Goal: Task Accomplishment & Management: Use online tool/utility

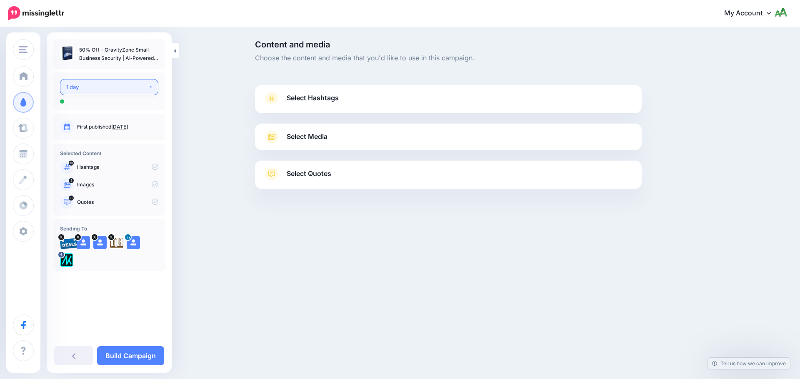
click at [115, 87] on div "1 day" at bounding box center [107, 87] width 82 height 10
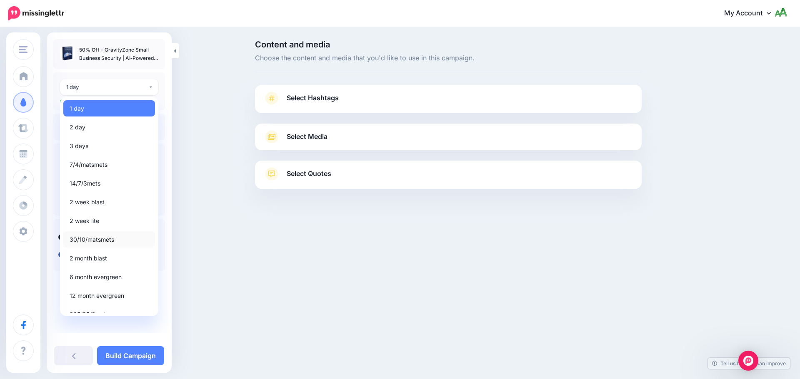
click at [94, 242] on span "30/10/matsmets" at bounding box center [92, 240] width 45 height 10
select select "*****"
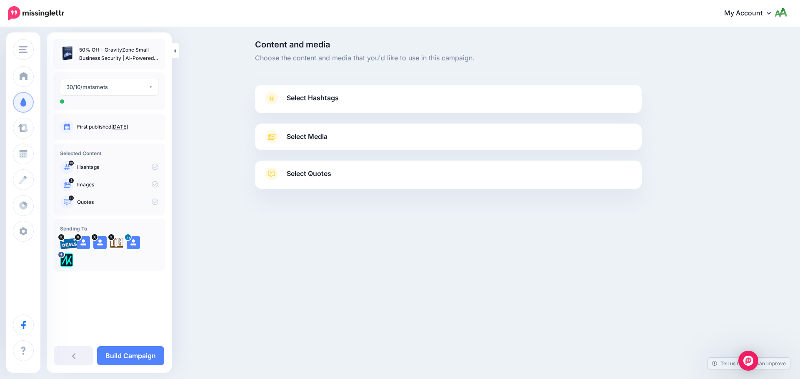
click at [344, 104] on link "Select Hashtags" at bounding box center [448, 103] width 370 height 22
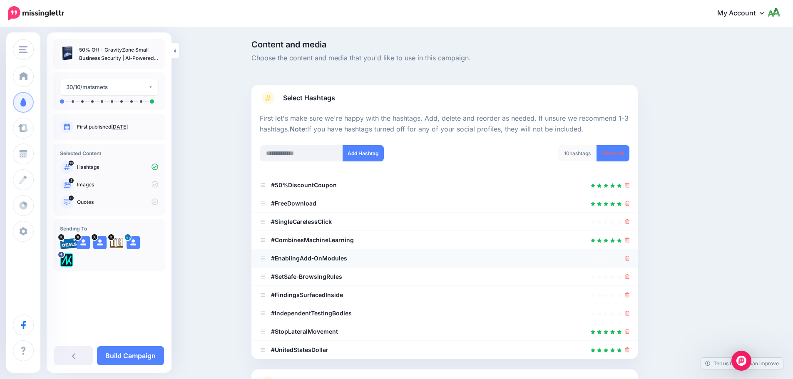
scroll to position [79, 0]
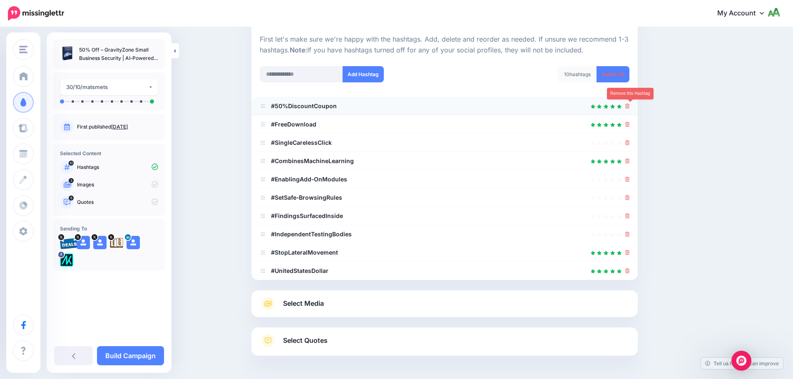
click at [630, 105] on icon at bounding box center [627, 106] width 5 height 5
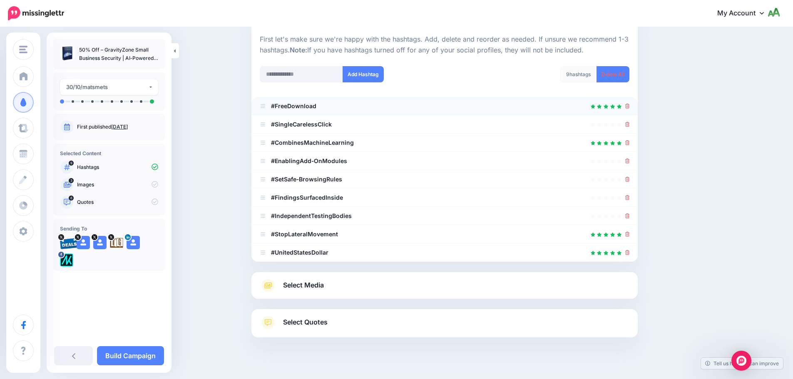
click at [627, 106] on div at bounding box center [445, 106] width 370 height 10
click at [630, 105] on icon at bounding box center [627, 106] width 5 height 5
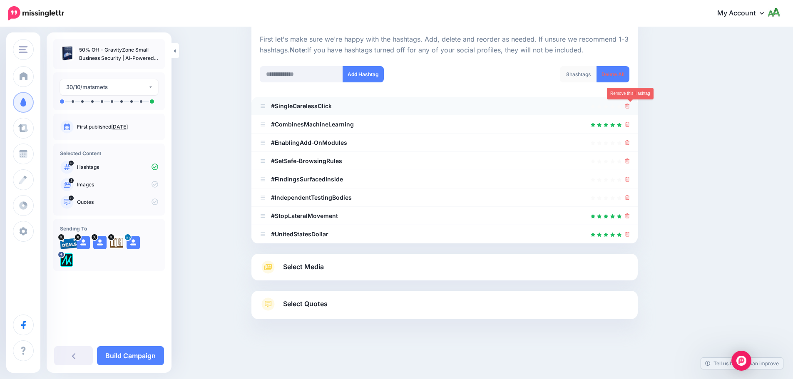
click at [630, 106] on icon at bounding box center [627, 106] width 5 height 5
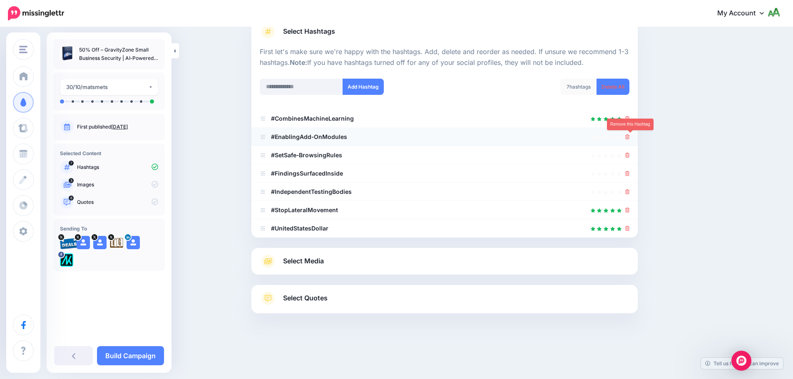
click at [630, 135] on icon at bounding box center [627, 137] width 5 height 5
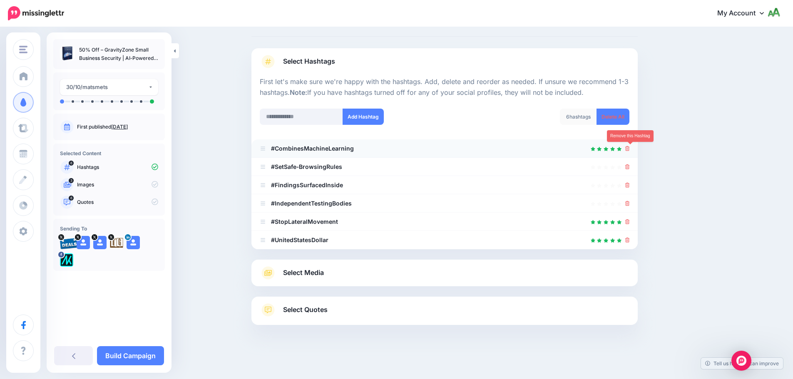
scroll to position [37, 0]
click at [629, 166] on icon at bounding box center [627, 166] width 5 height 5
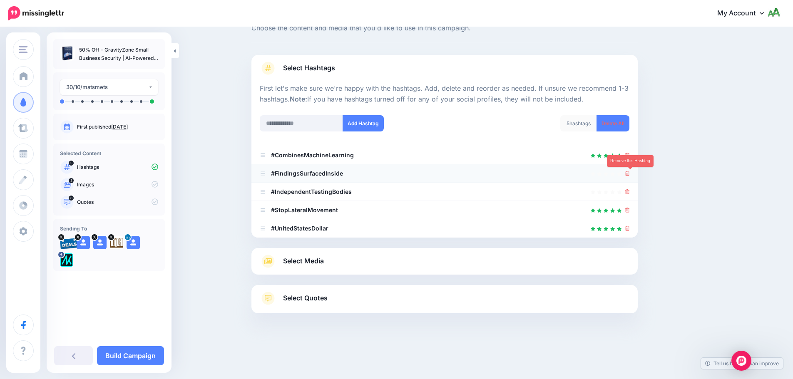
click at [630, 177] on link at bounding box center [627, 173] width 5 height 7
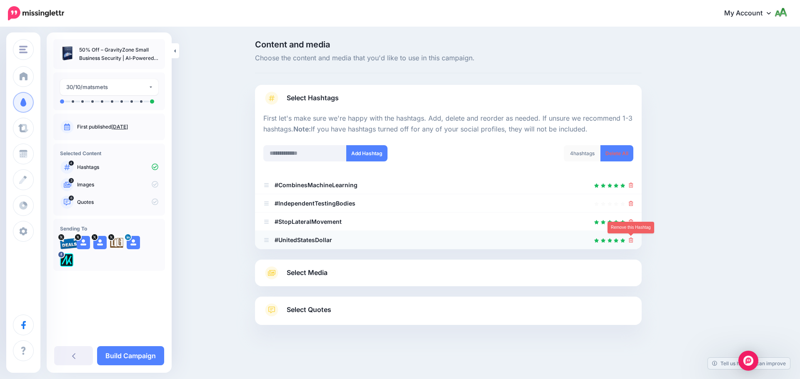
click at [630, 239] on icon at bounding box center [630, 240] width 5 height 5
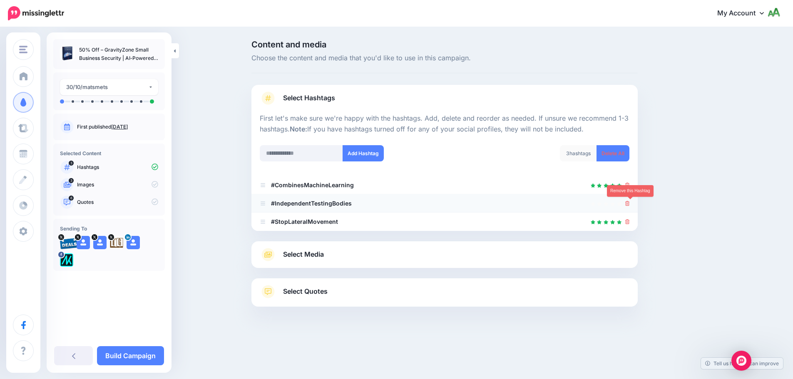
click at [630, 203] on icon at bounding box center [627, 203] width 5 height 5
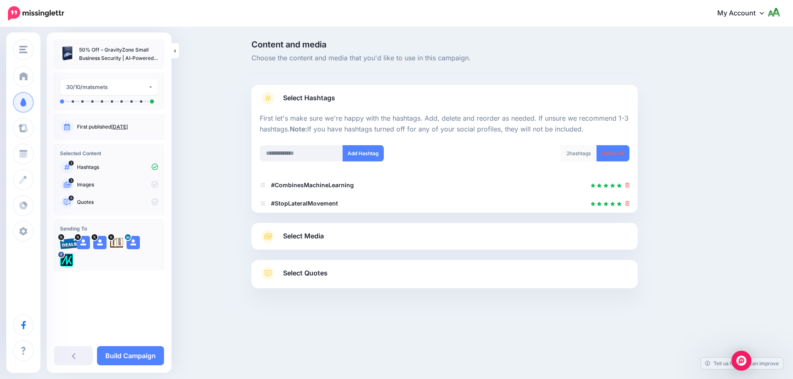
click at [483, 238] on link "Select Media" at bounding box center [445, 236] width 370 height 13
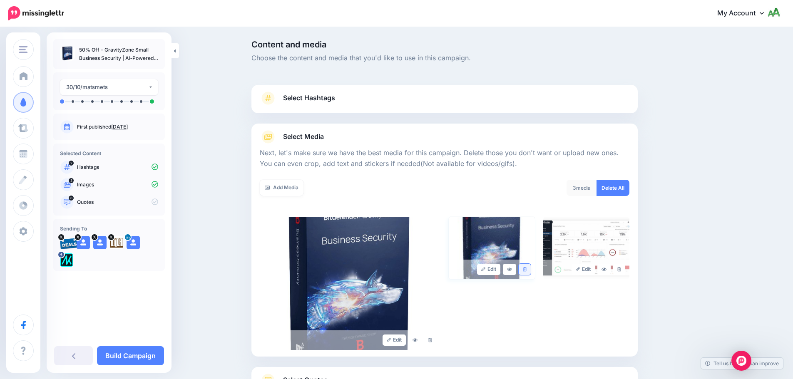
click at [530, 272] on link at bounding box center [525, 269] width 12 height 11
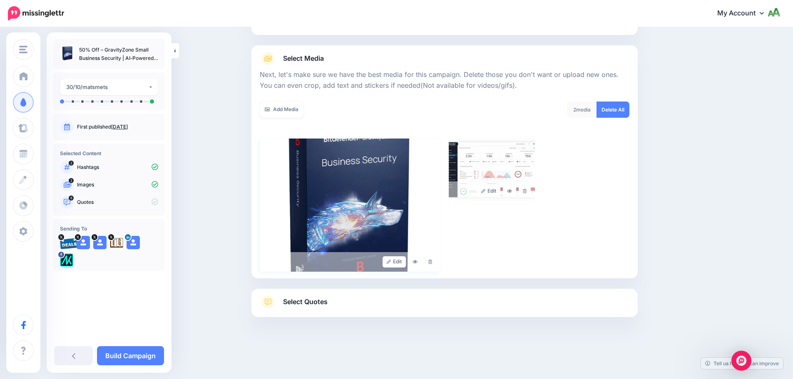
scroll to position [82, 0]
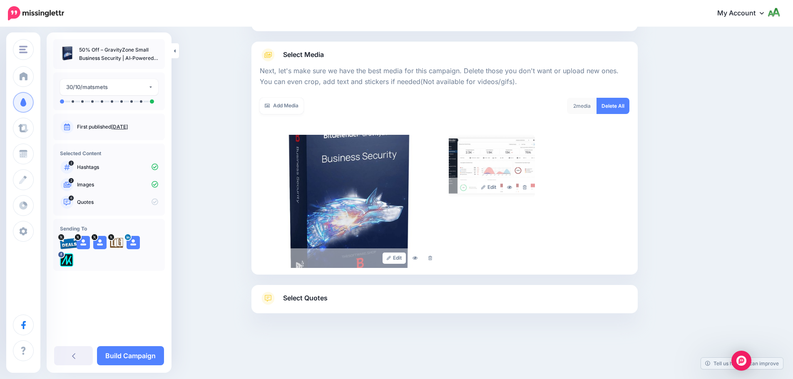
click at [409, 303] on link "Select Quotes" at bounding box center [445, 303] width 370 height 22
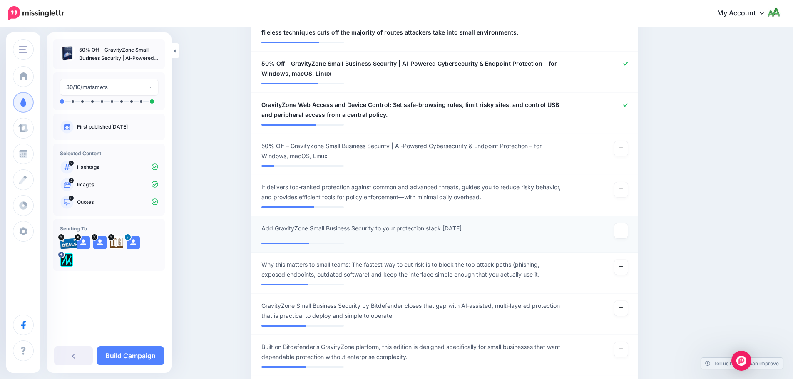
scroll to position [415, 0]
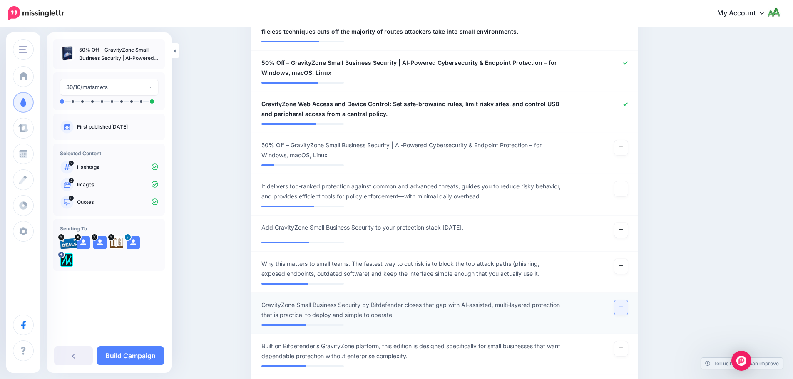
click at [628, 304] on link at bounding box center [621, 307] width 13 height 15
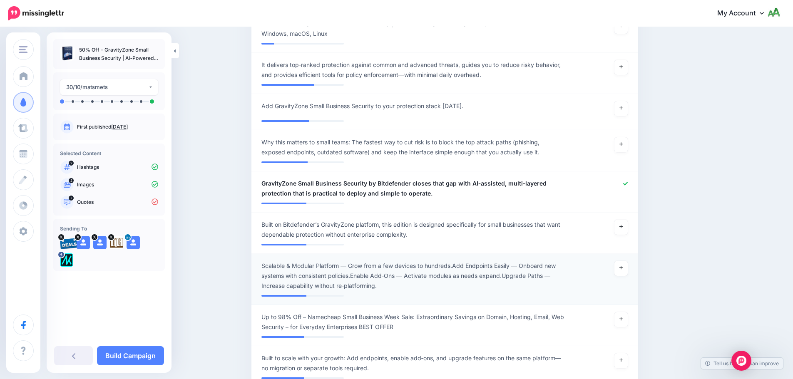
scroll to position [540, 0]
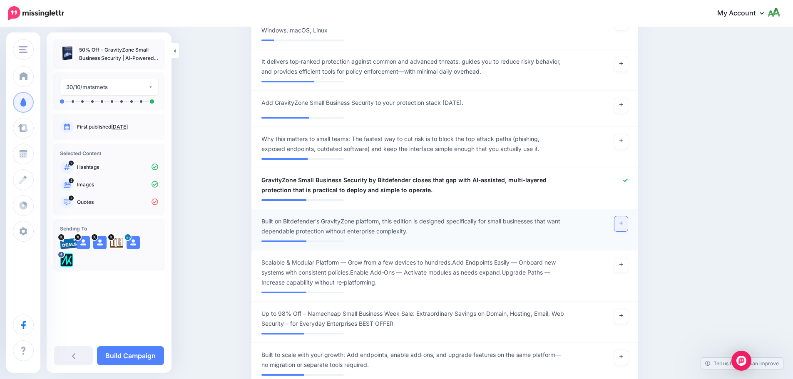
click at [628, 217] on link at bounding box center [621, 224] width 13 height 15
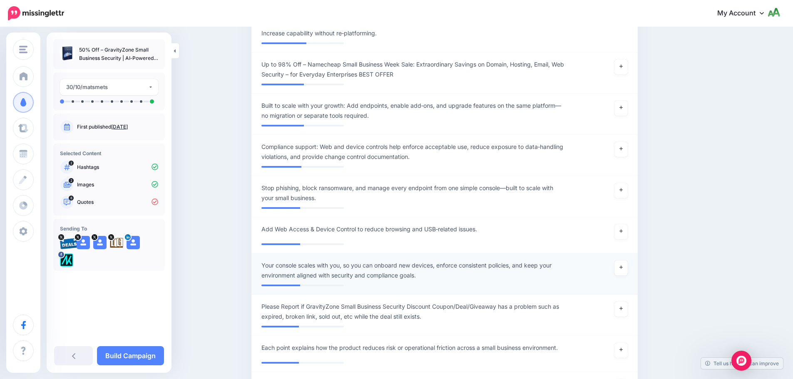
scroll to position [790, 0]
click at [620, 260] on link at bounding box center [621, 267] width 13 height 15
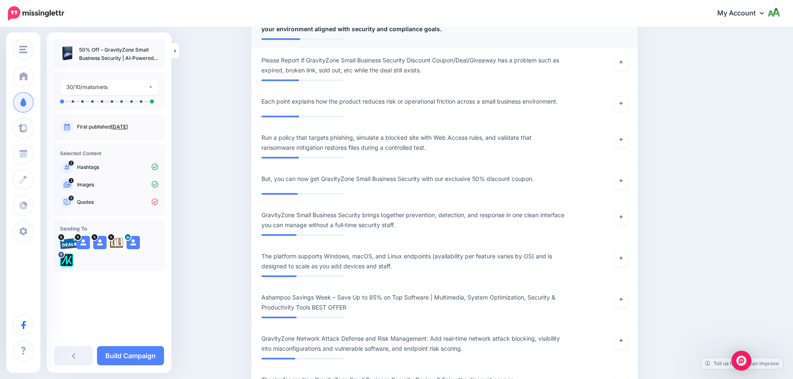
scroll to position [1040, 0]
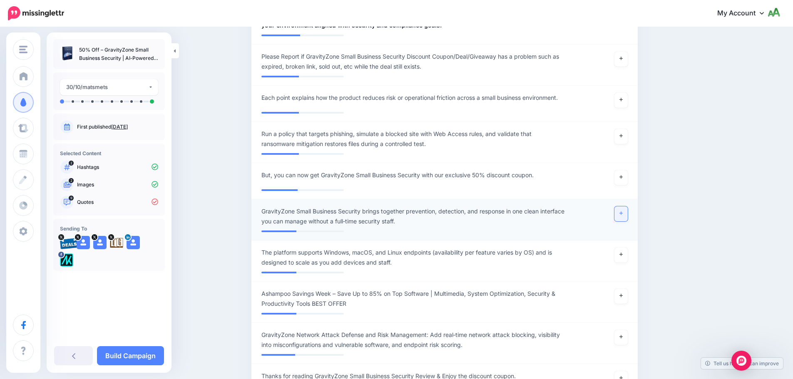
click at [626, 207] on link at bounding box center [621, 214] width 13 height 15
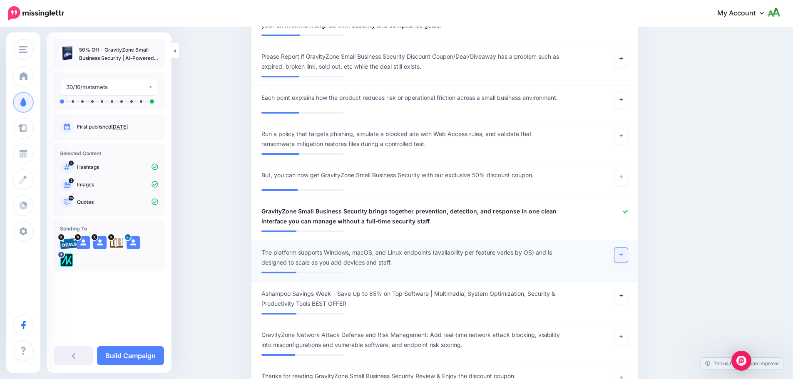
click at [623, 251] on link at bounding box center [621, 255] width 13 height 15
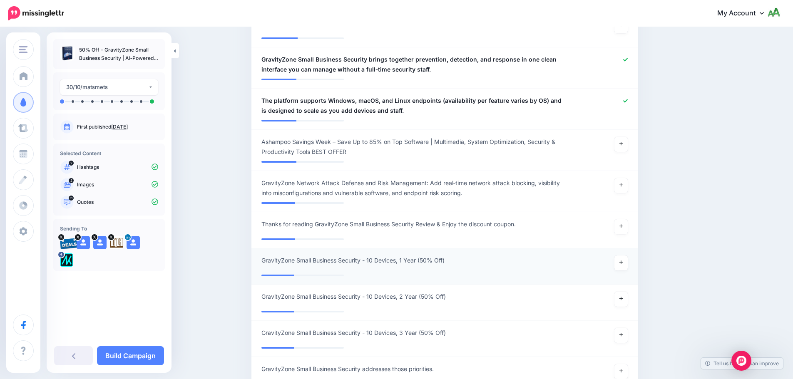
scroll to position [1206, 0]
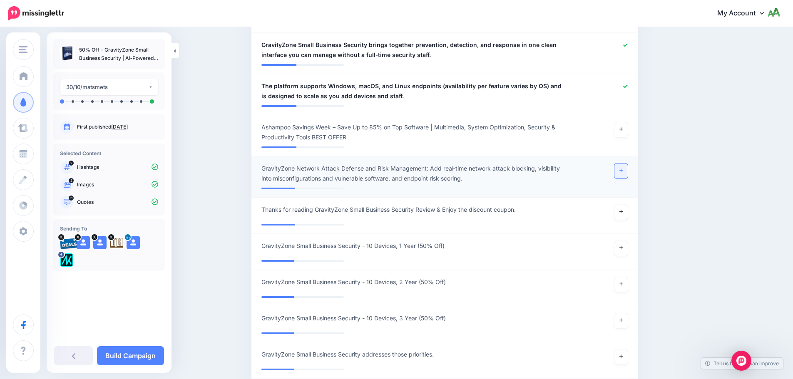
click at [623, 168] on icon at bounding box center [621, 170] width 3 height 5
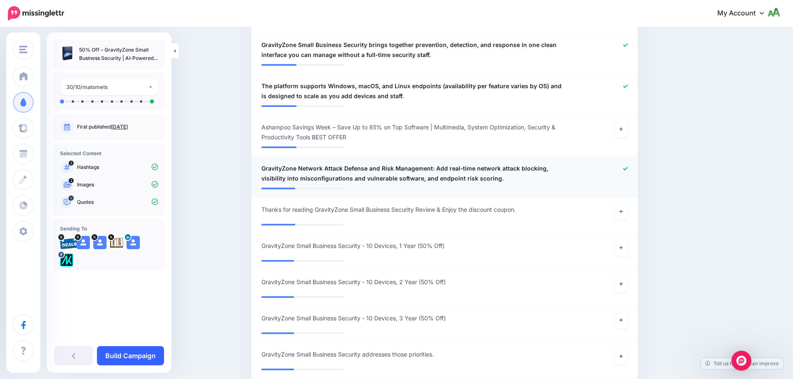
click at [129, 361] on link "Build Campaign" at bounding box center [130, 355] width 67 height 19
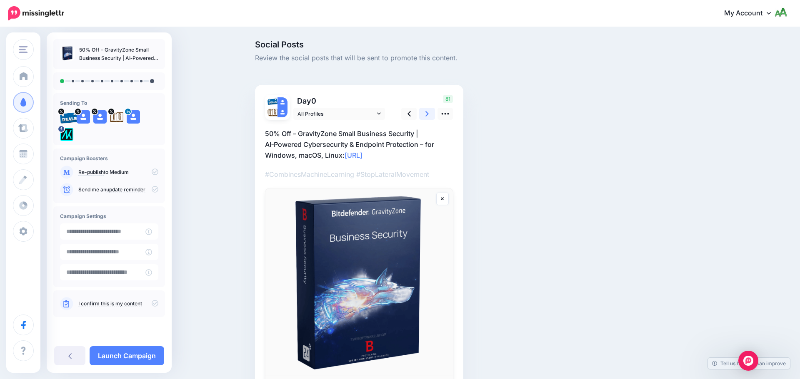
click at [427, 116] on icon at bounding box center [426, 114] width 3 height 9
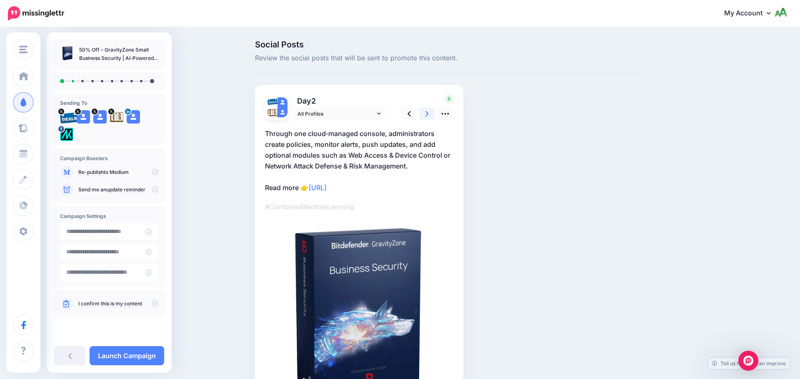
click at [427, 116] on icon at bounding box center [426, 114] width 3 height 9
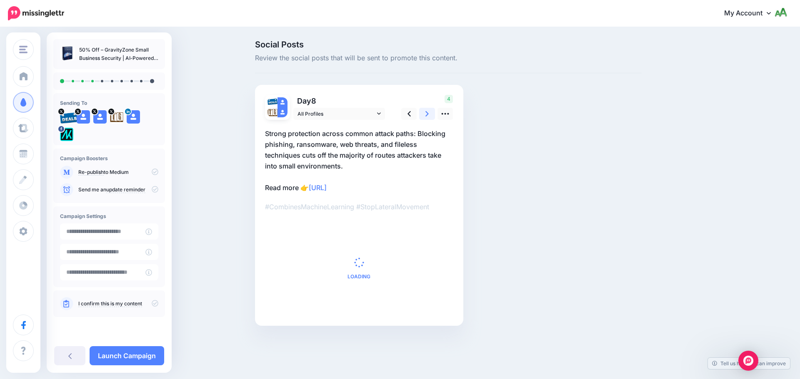
click at [427, 116] on icon at bounding box center [426, 114] width 3 height 9
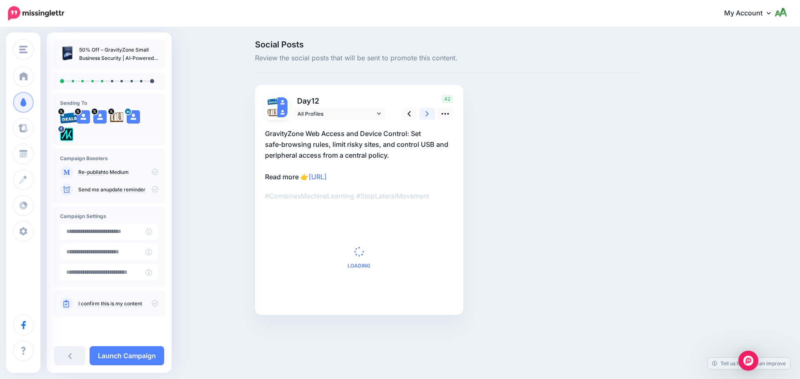
click at [427, 116] on icon at bounding box center [426, 114] width 3 height 9
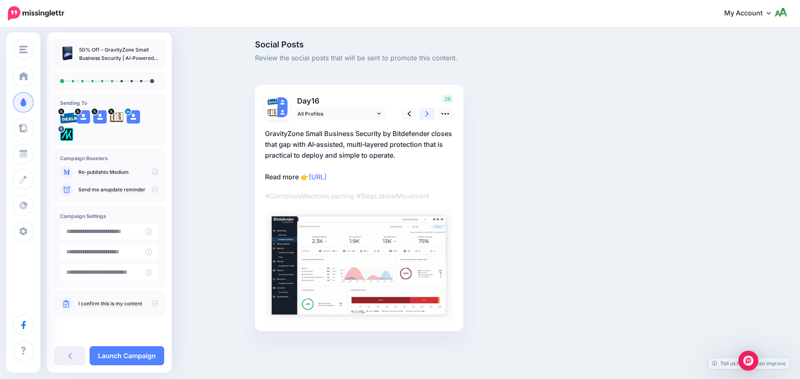
click at [427, 116] on icon at bounding box center [426, 114] width 3 height 9
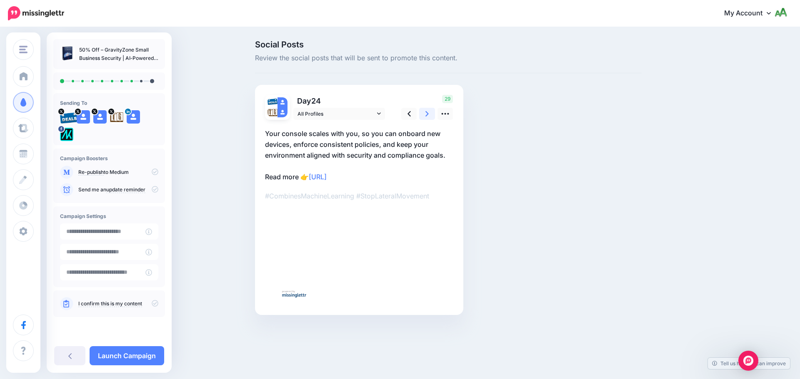
click at [427, 116] on icon at bounding box center [426, 114] width 3 height 9
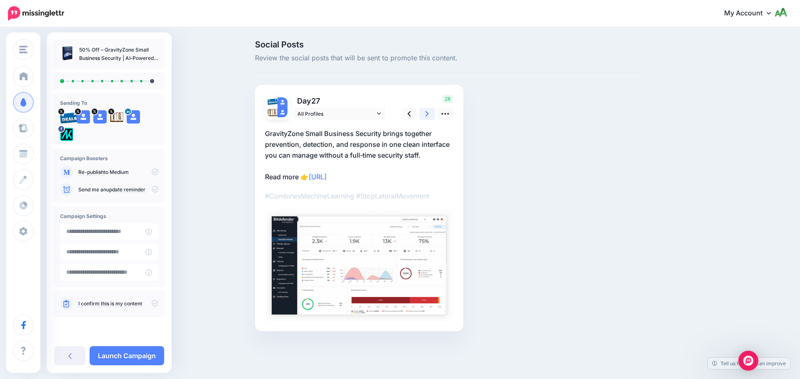
click at [427, 116] on icon at bounding box center [426, 114] width 3 height 9
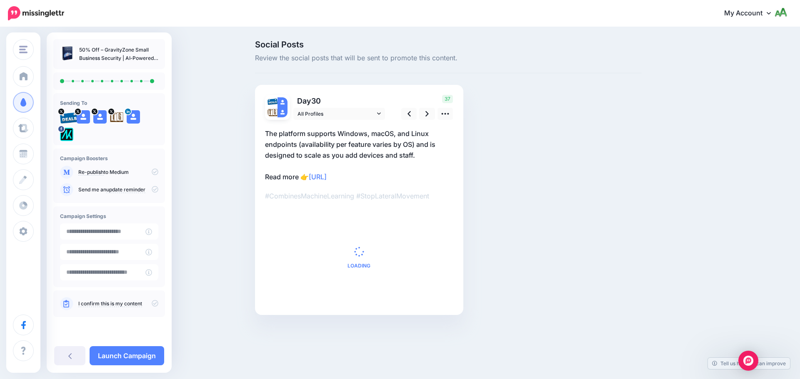
click at [153, 189] on icon at bounding box center [155, 189] width 7 height 7
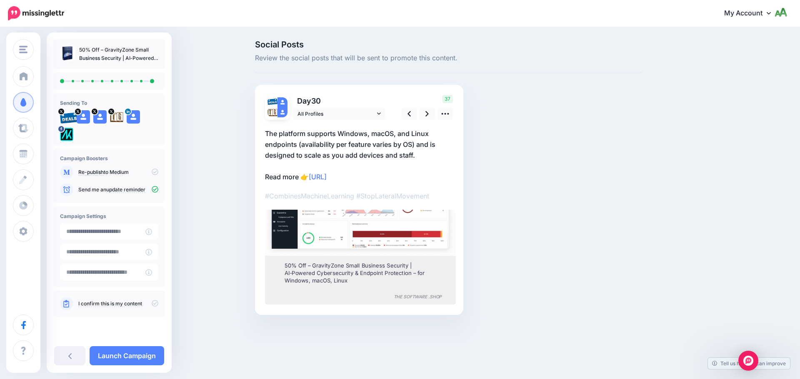
click at [155, 303] on icon at bounding box center [155, 303] width 7 height 7
click at [143, 354] on link "Launch Campaign" at bounding box center [127, 355] width 75 height 19
